Goal: Find specific page/section: Find specific page/section

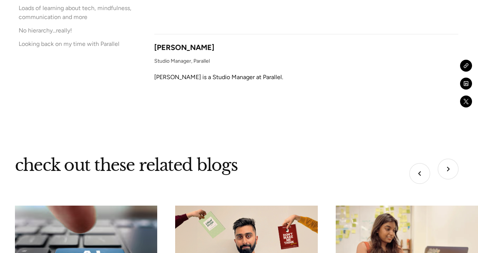
scroll to position [3307, 0]
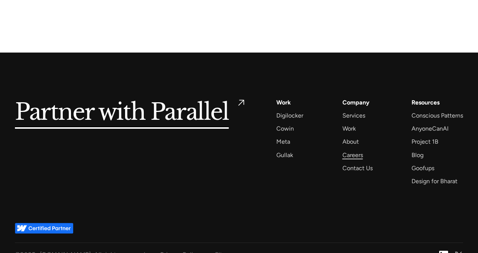
click at [357, 150] on div "Careers" at bounding box center [353, 155] width 21 height 10
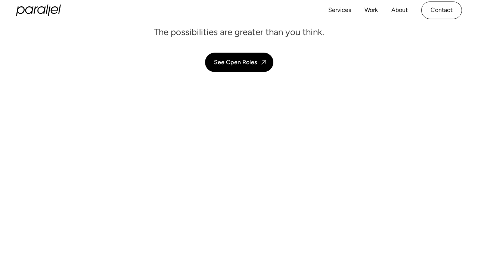
scroll to position [44, 0]
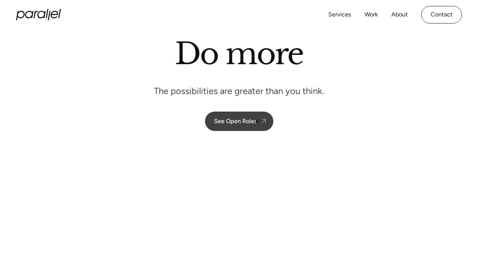
click at [257, 121] on link "See Open Roles" at bounding box center [239, 121] width 68 height 19
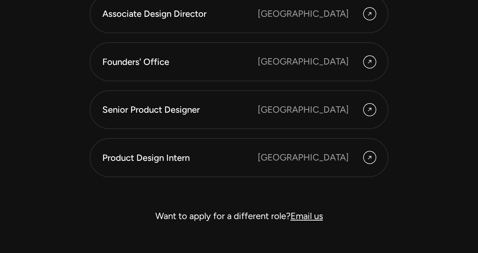
scroll to position [2083, 0]
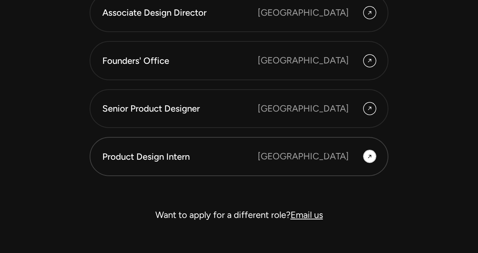
click at [329, 155] on div "Bangalore" at bounding box center [303, 156] width 91 height 13
